Goal: Communication & Community: Answer question/provide support

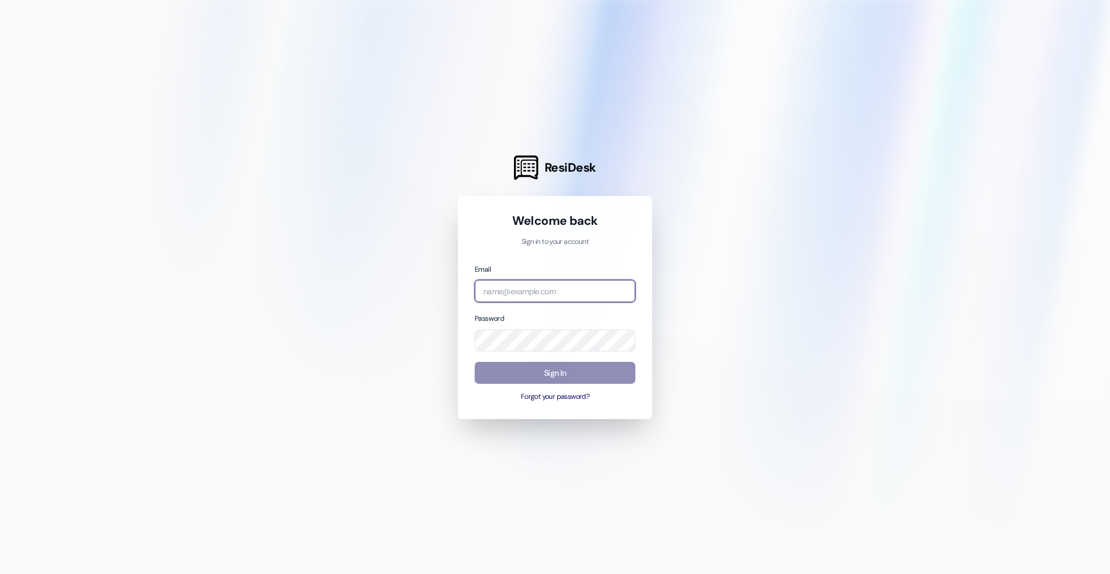
type input "[PERSON_NAME][EMAIL_ADDRESS][DOMAIN_NAME]"
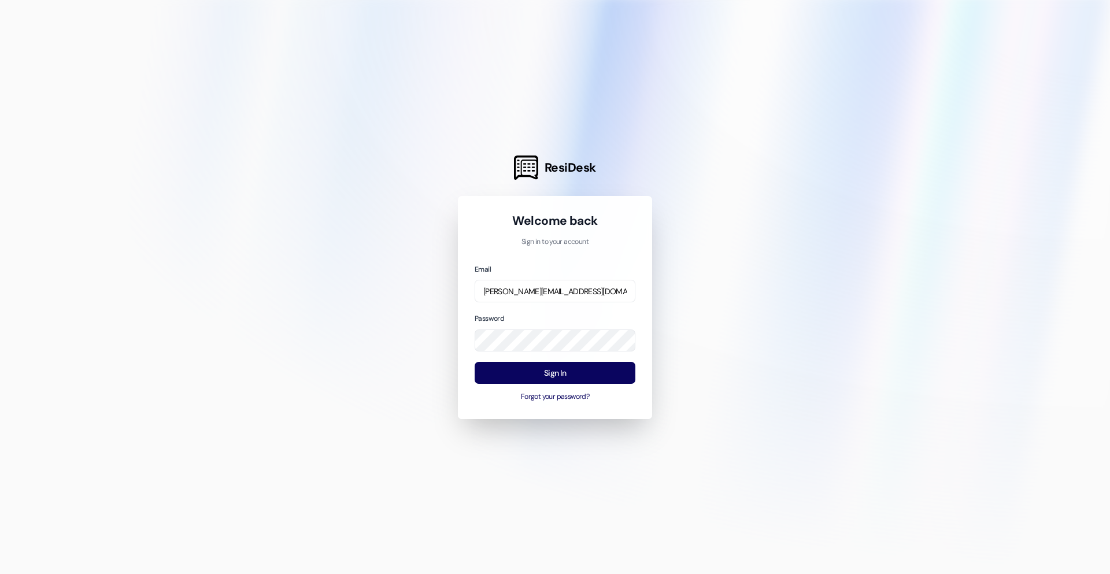
drag, startPoint x: 556, startPoint y: 370, endPoint x: 242, endPoint y: 186, distance: 364.7
click at [558, 370] on button "Sign In" at bounding box center [555, 373] width 161 height 23
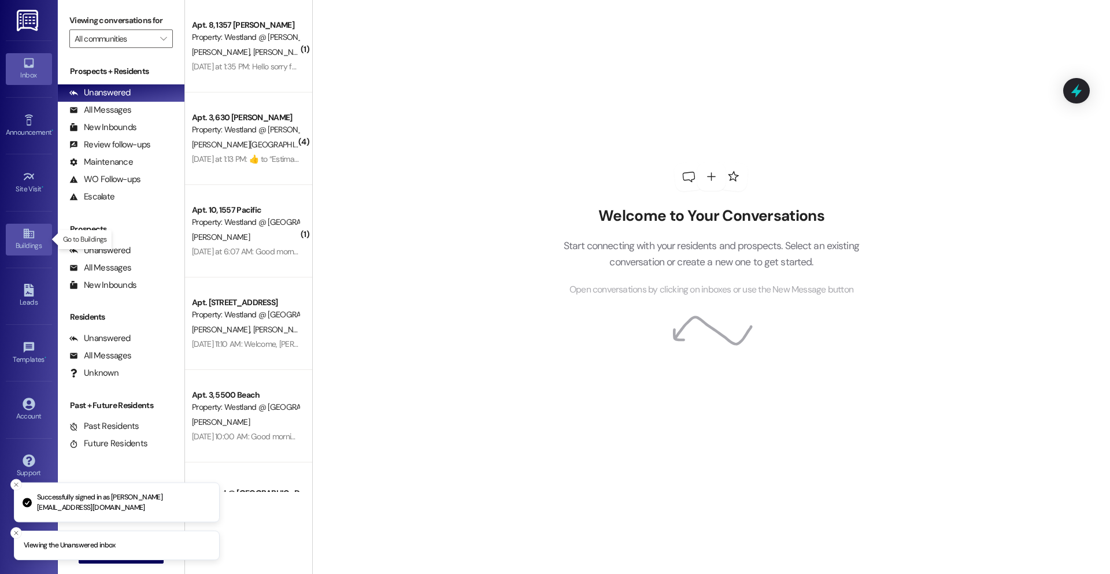
click at [14, 242] on div "Buildings" at bounding box center [29, 246] width 58 height 12
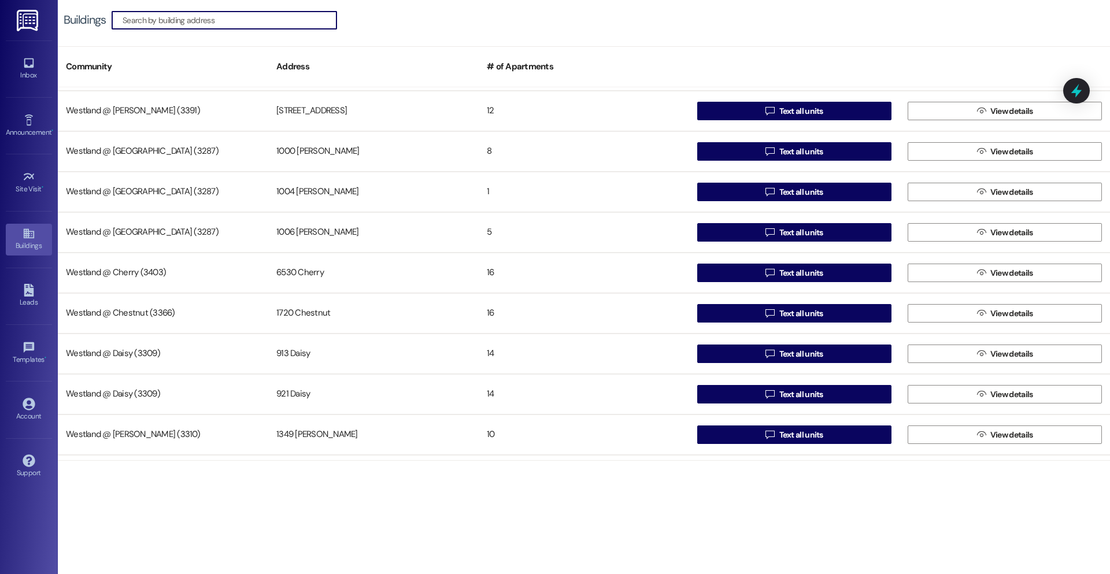
scroll to position [333, 0]
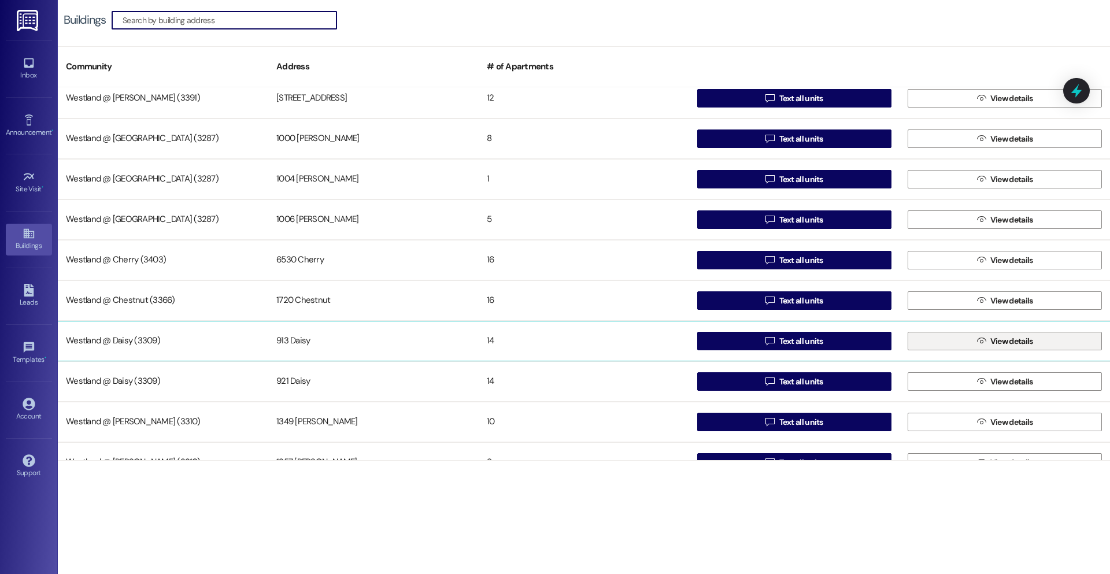
click at [954, 341] on button " View details" at bounding box center [1005, 341] width 194 height 19
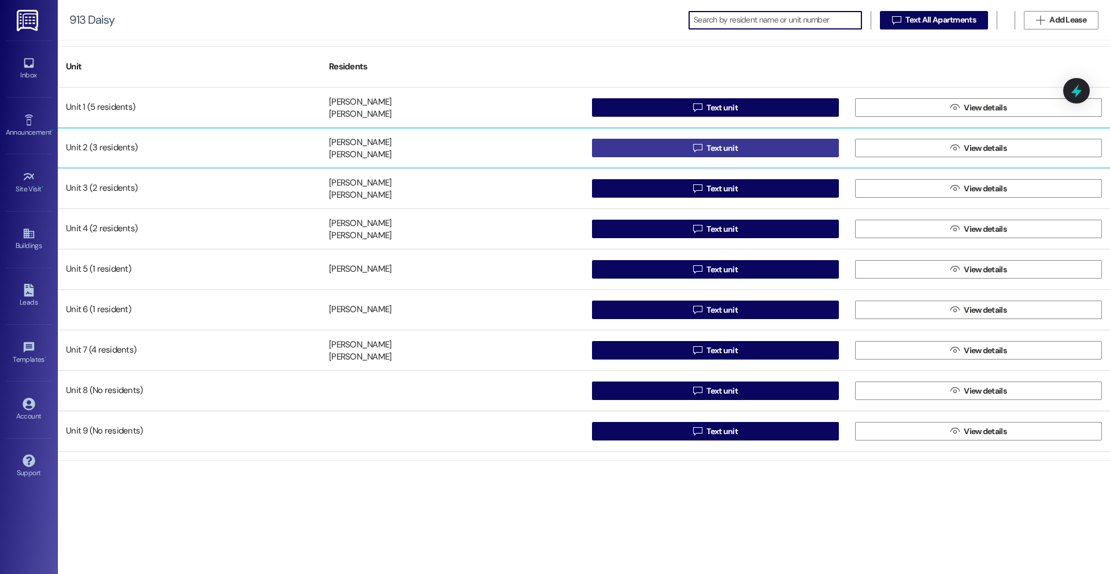
click at [642, 151] on button " Text unit" at bounding box center [715, 148] width 247 height 19
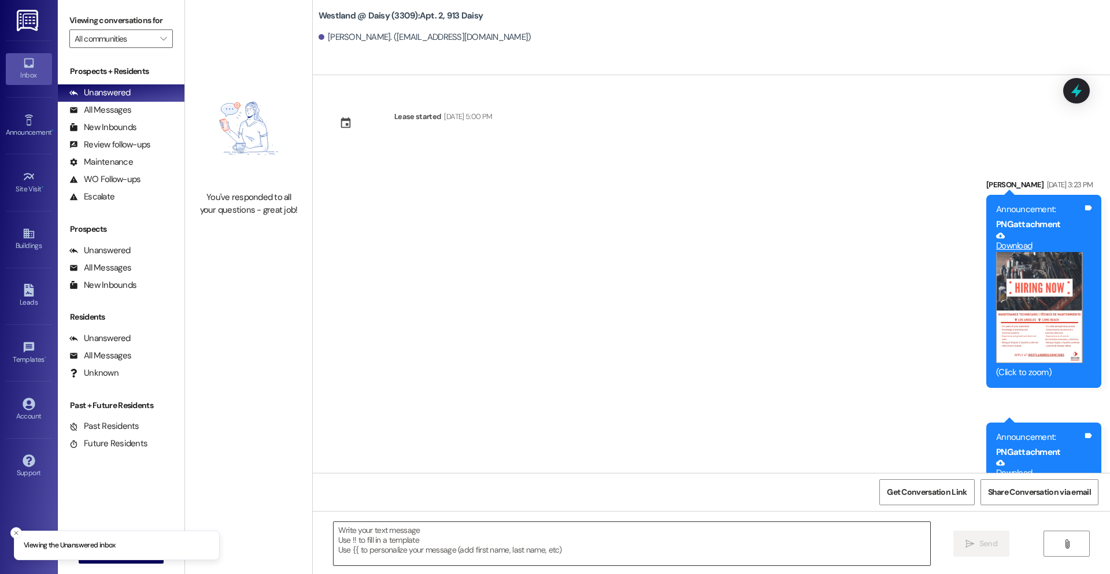
click at [556, 541] on textarea at bounding box center [632, 543] width 597 height 43
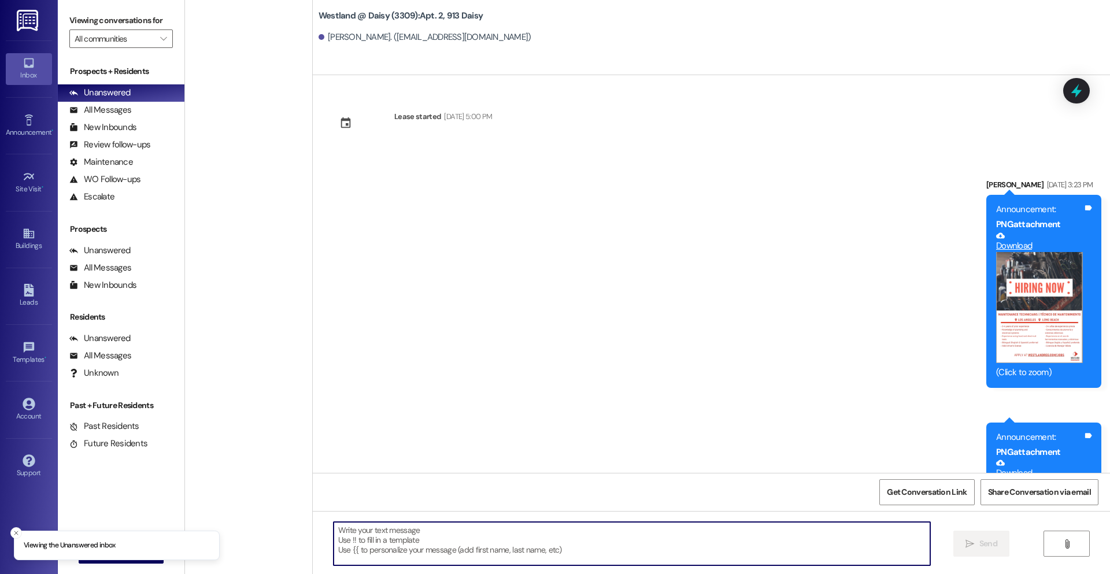
scroll to position [25699, 0]
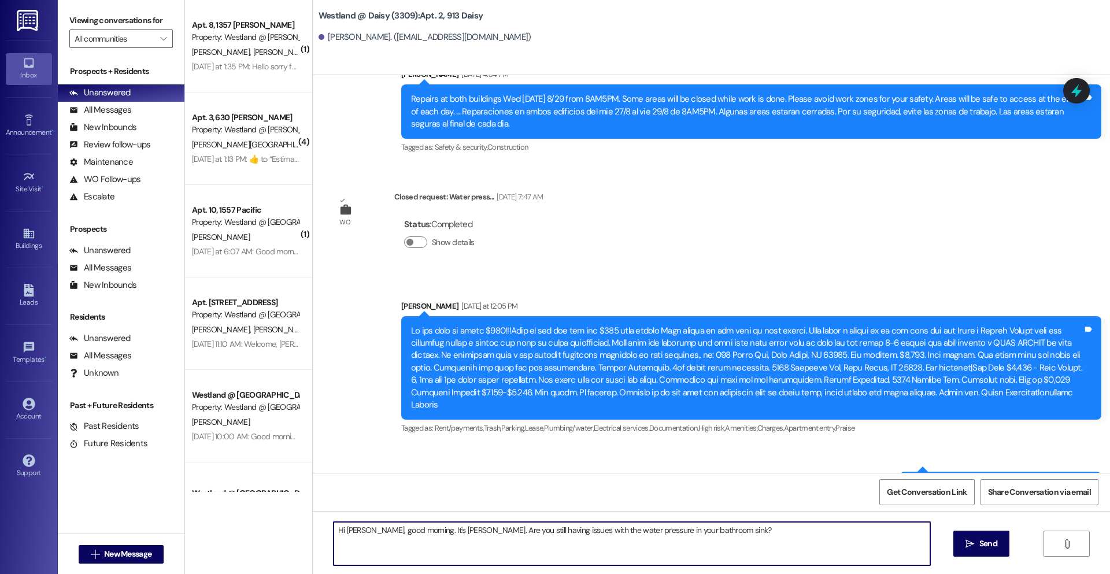
type textarea "Hi [PERSON_NAME], good morning. It's [PERSON_NAME]. Are you still having issues…"
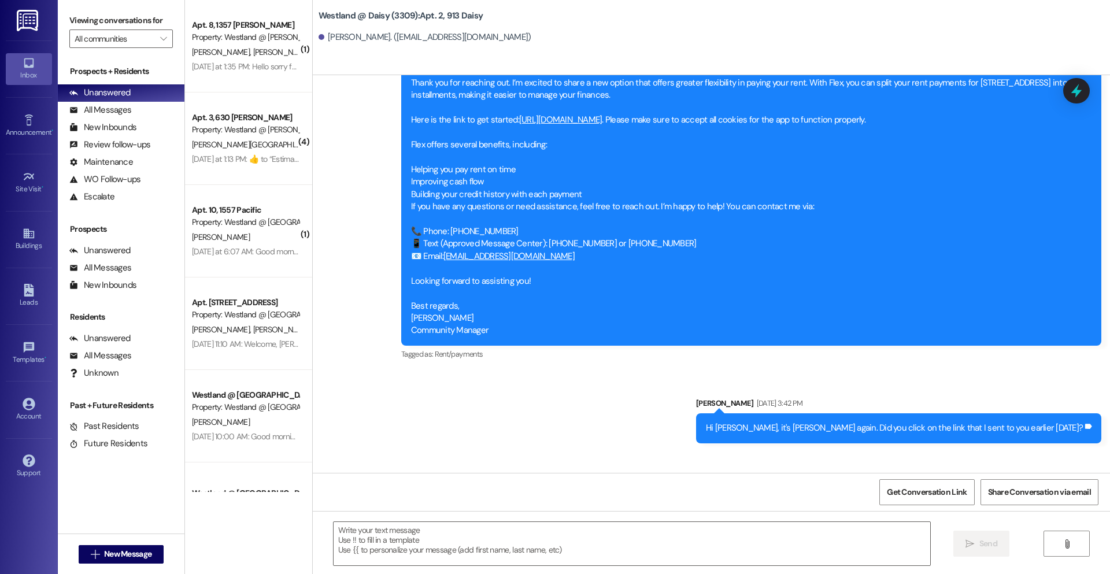
scroll to position [24143, 0]
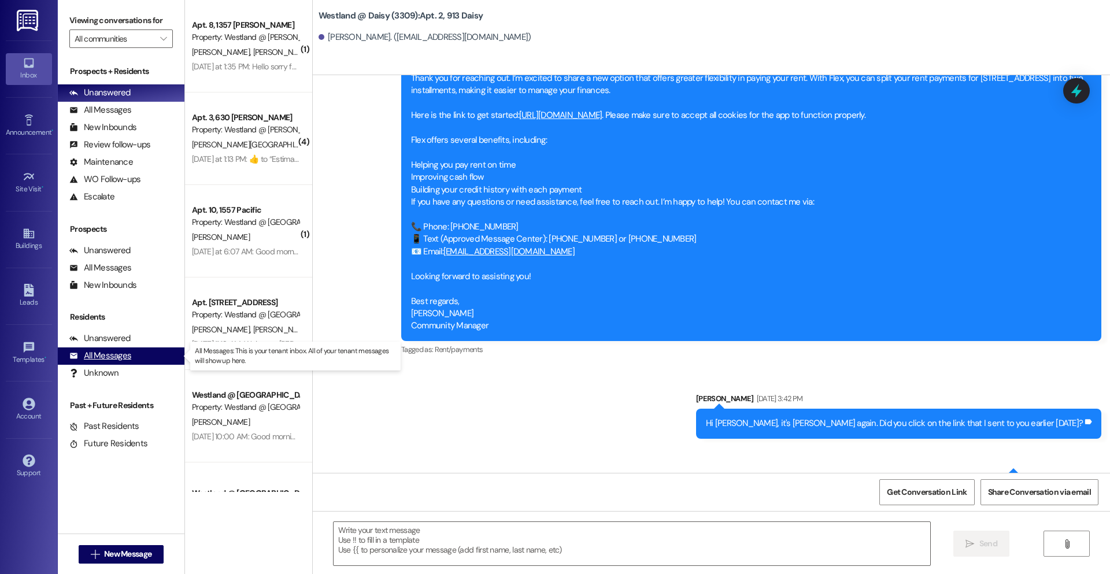
click at [111, 357] on div "All Messages" at bounding box center [100, 356] width 62 height 12
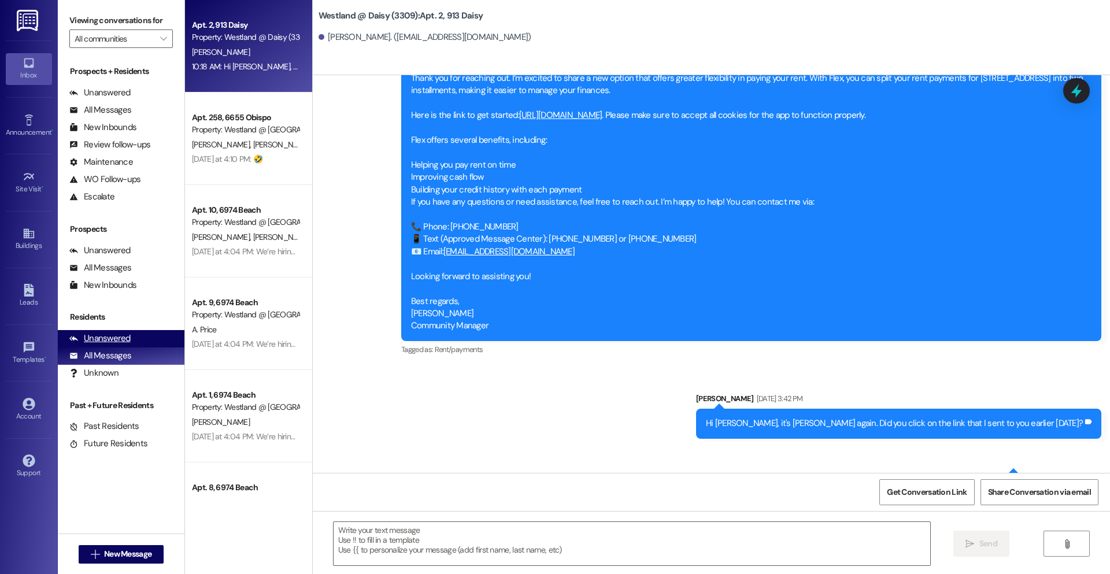
click at [121, 338] on div "Unanswered" at bounding box center [99, 339] width 61 height 12
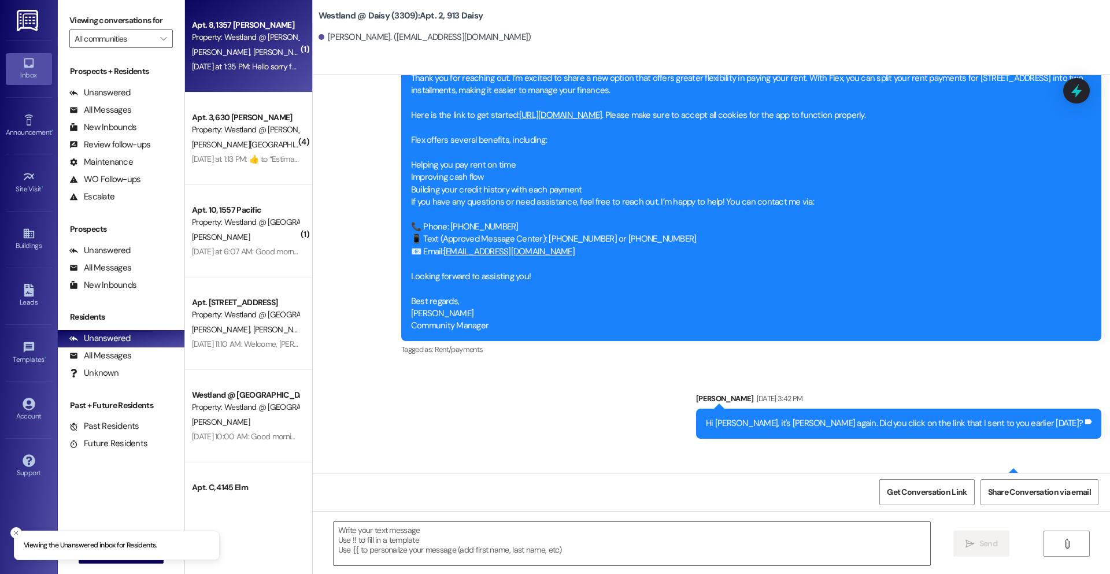
click at [238, 58] on div "Apt. 8, 1357 [PERSON_NAME] Property: Westland @ [GEOGRAPHIC_DATA] (3310) [PERSO…" at bounding box center [248, 46] width 127 height 93
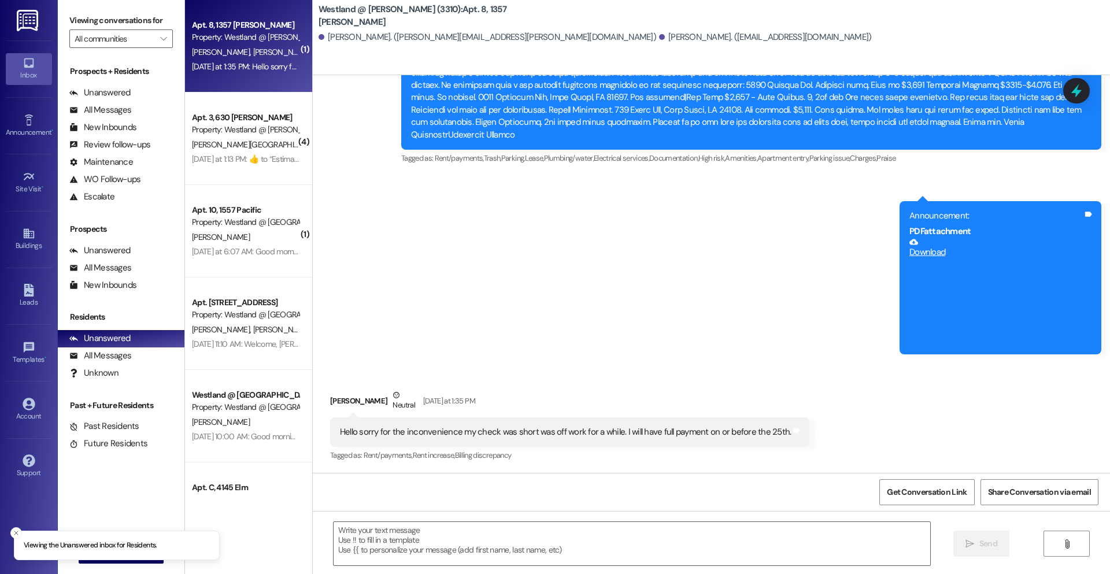
scroll to position [1605, 0]
